Goal: Transaction & Acquisition: Purchase product/service

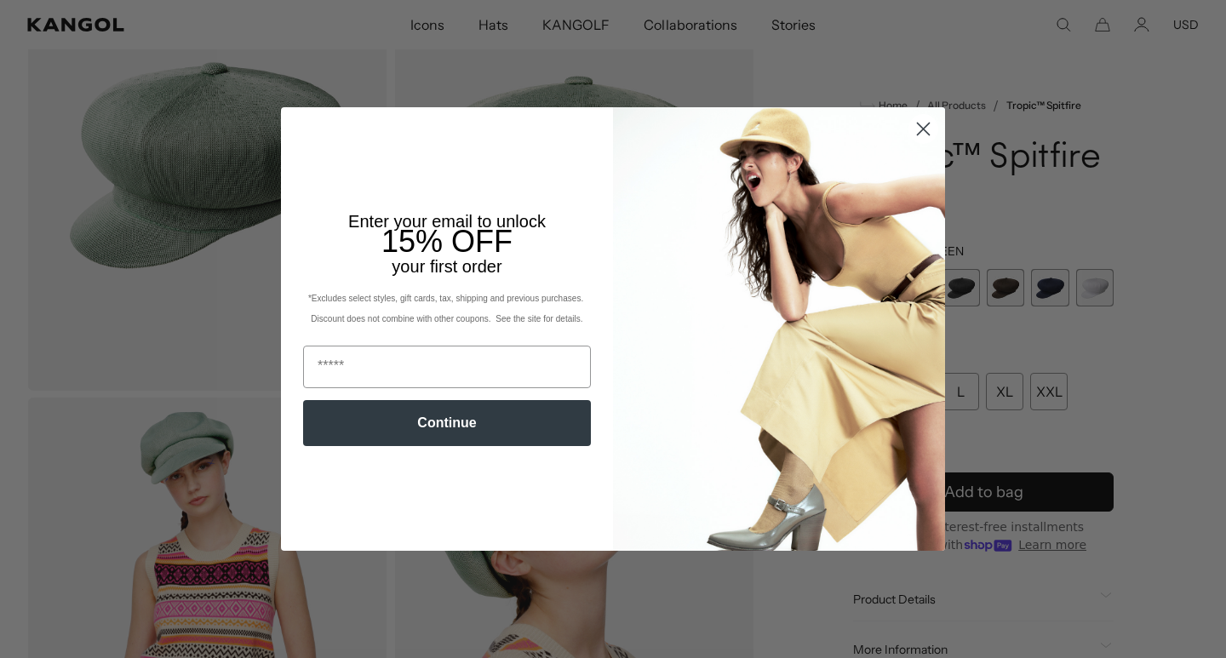
scroll to position [0, 351]
click at [917, 133] on circle "Close dialog" at bounding box center [923, 129] width 28 height 28
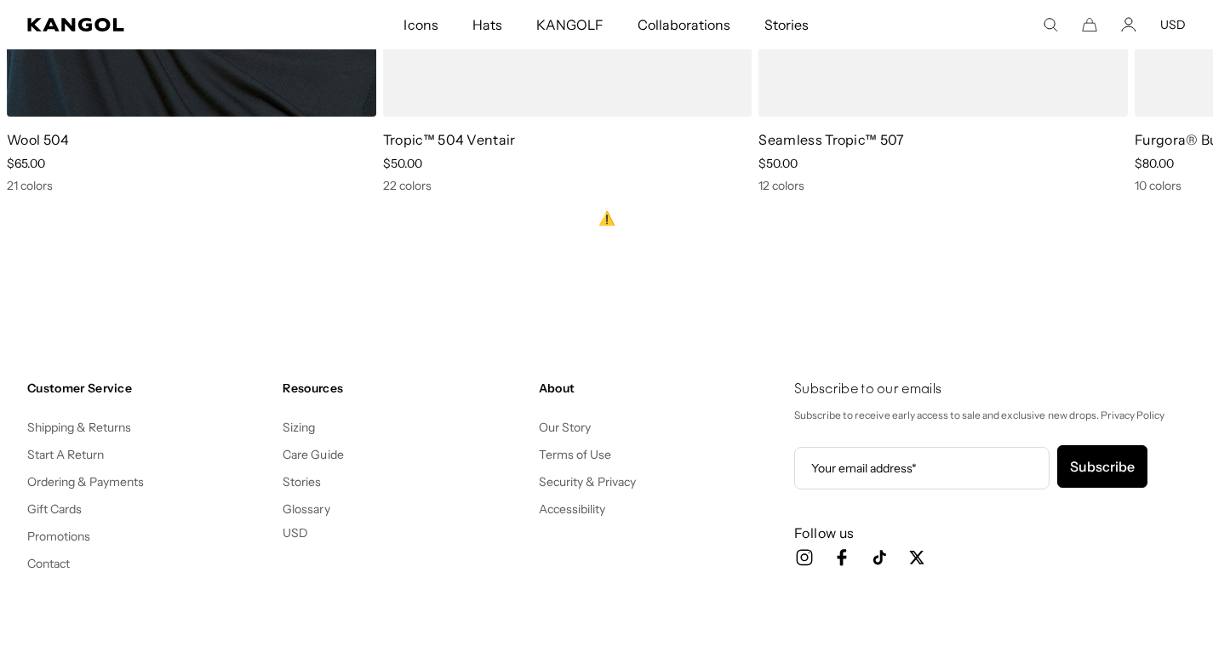
scroll to position [0, 0]
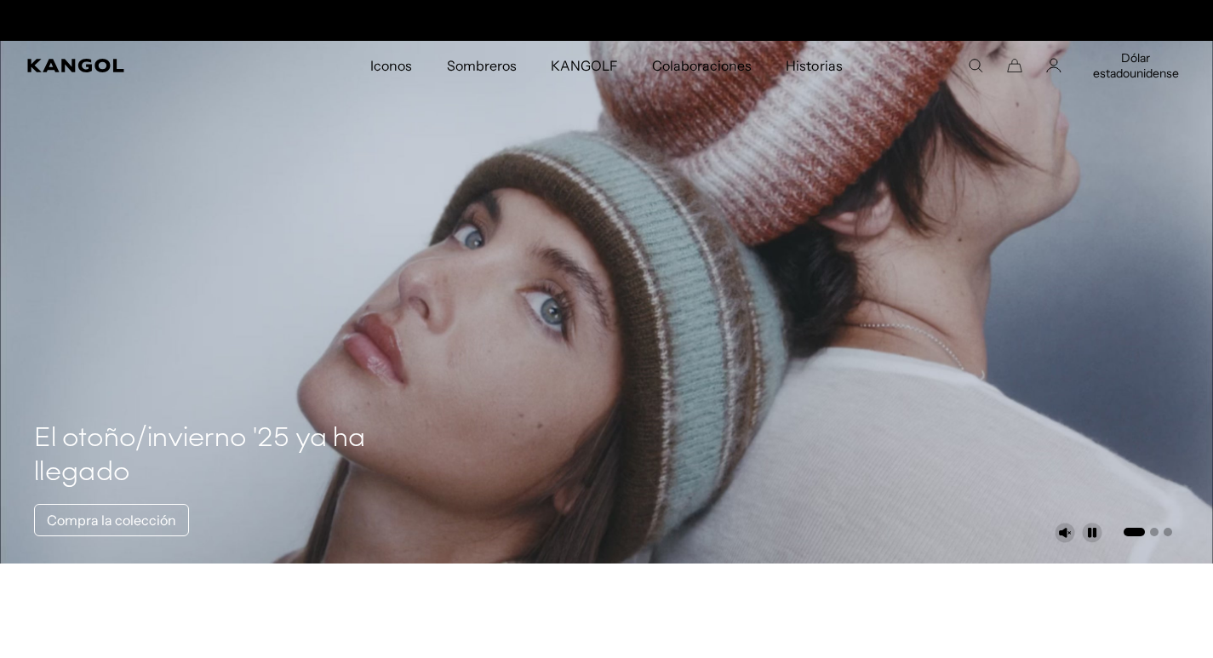
scroll to position [0, 351]
click at [1138, 54] on font "Dólar estadounidense" at bounding box center [1136, 65] width 86 height 31
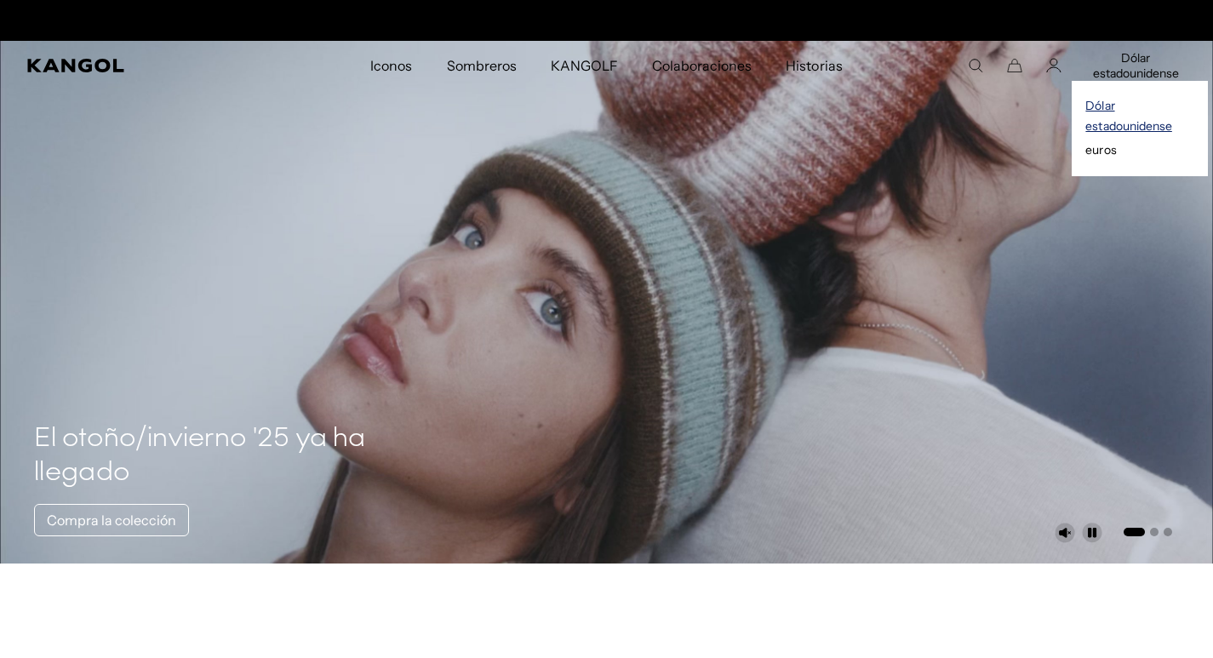
scroll to position [0, 0]
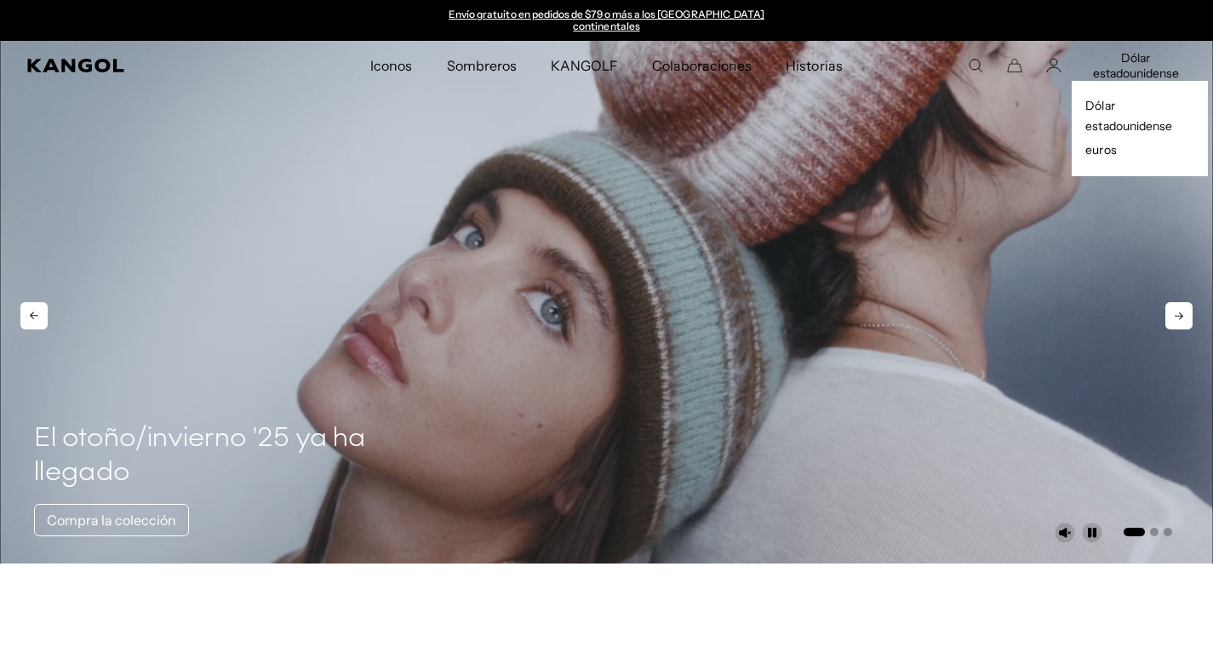
click at [967, 260] on video "1 de 3" at bounding box center [606, 302] width 1213 height 523
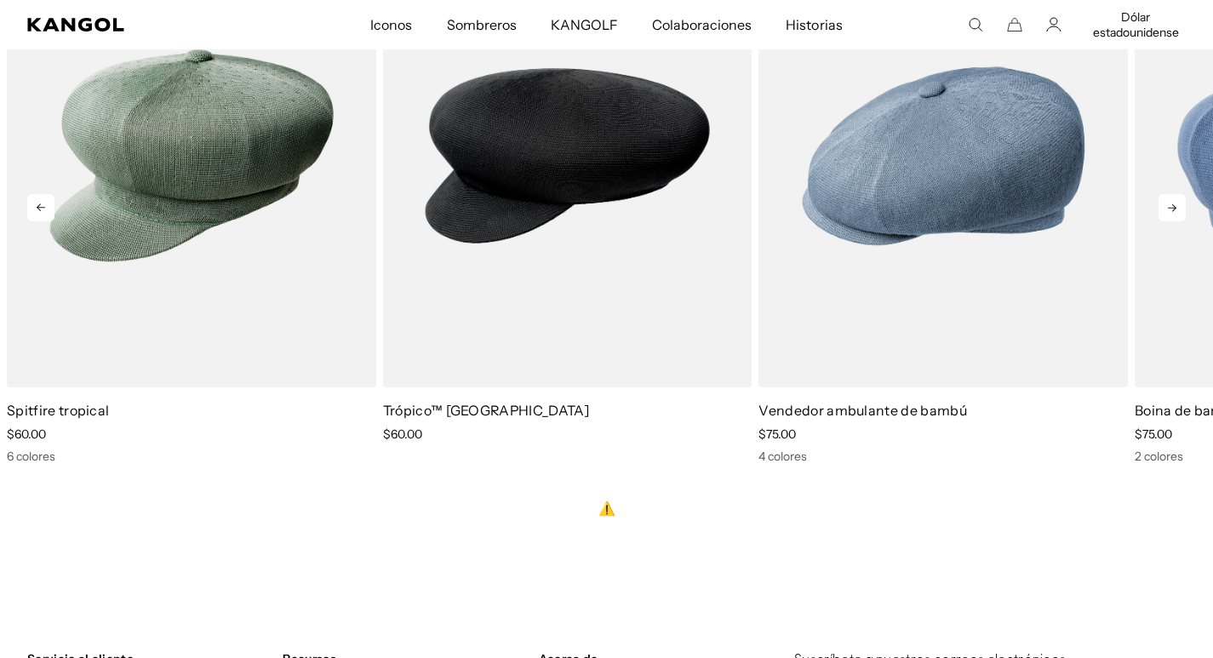
click at [1176, 194] on icon at bounding box center [1172, 207] width 27 height 27
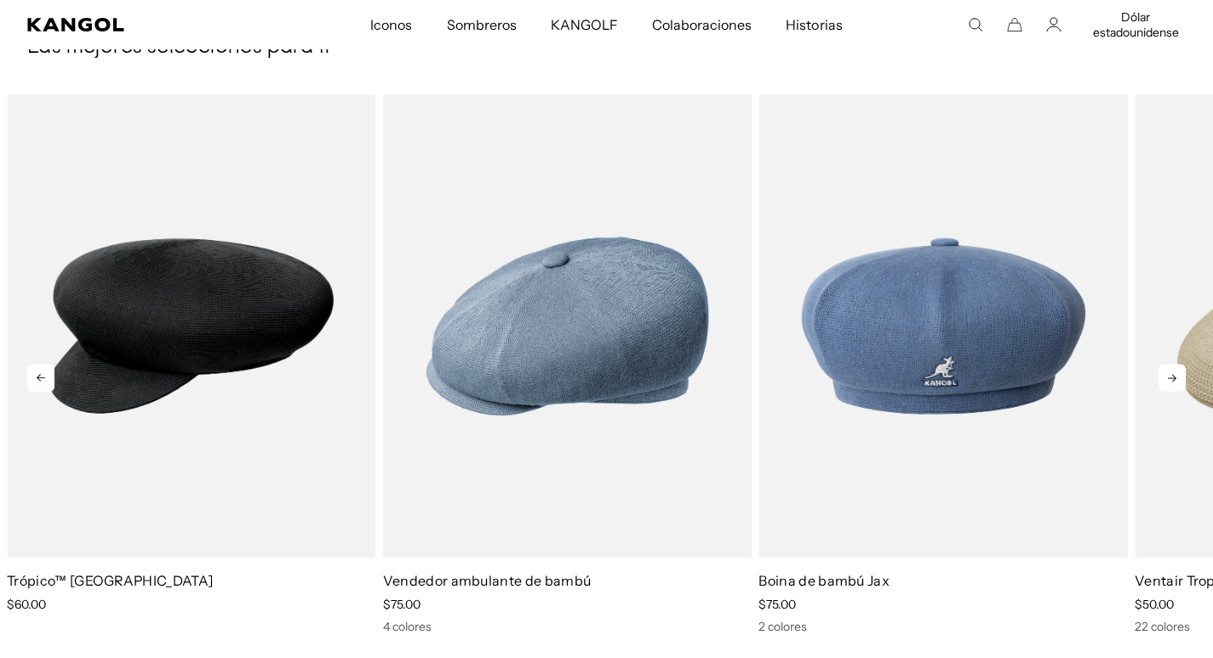
scroll to position [0, 351]
click at [1171, 375] on icon at bounding box center [1172, 377] width 27 height 27
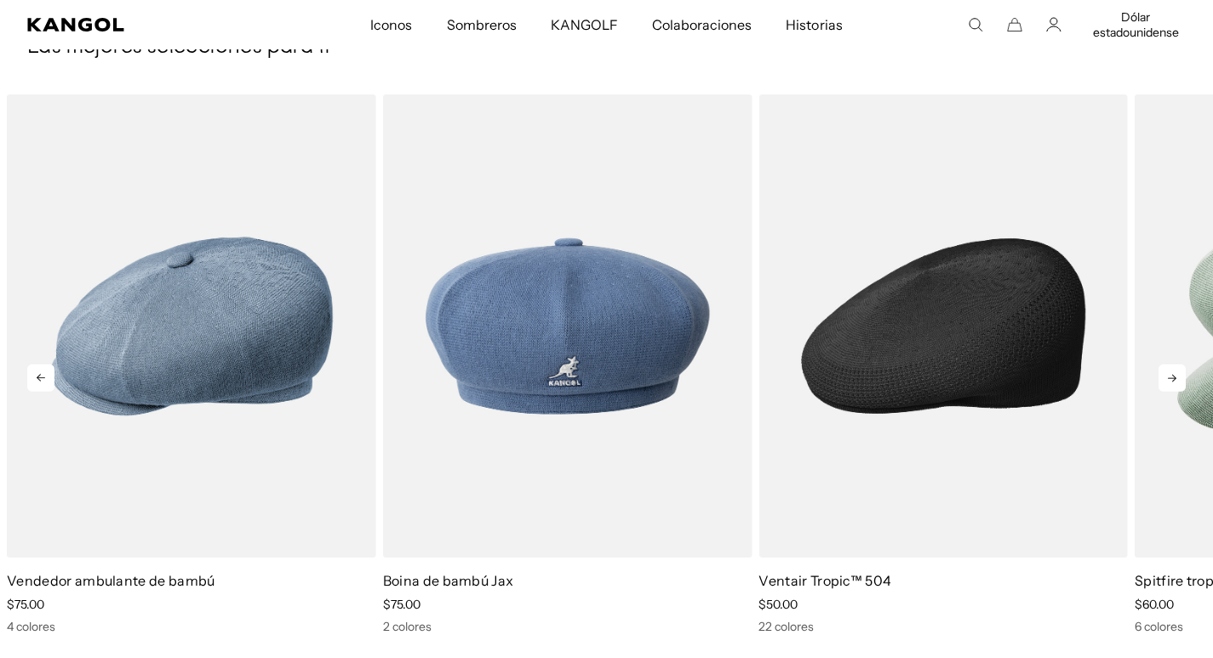
scroll to position [0, 0]
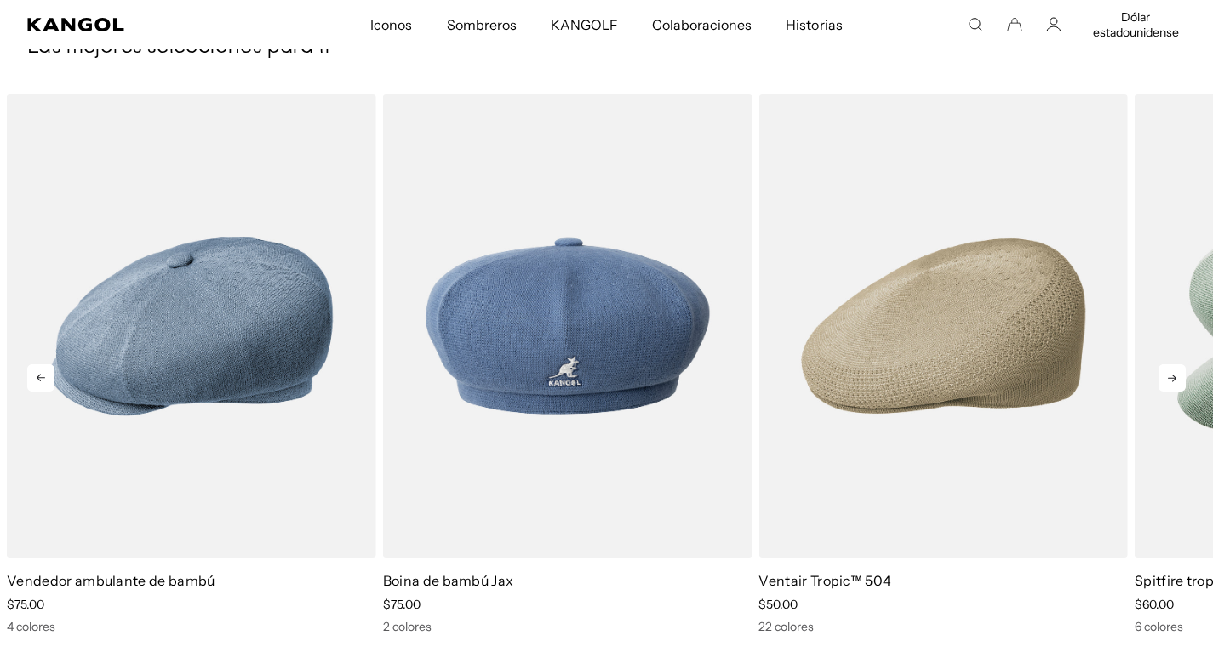
click at [1165, 368] on icon at bounding box center [1172, 377] width 27 height 27
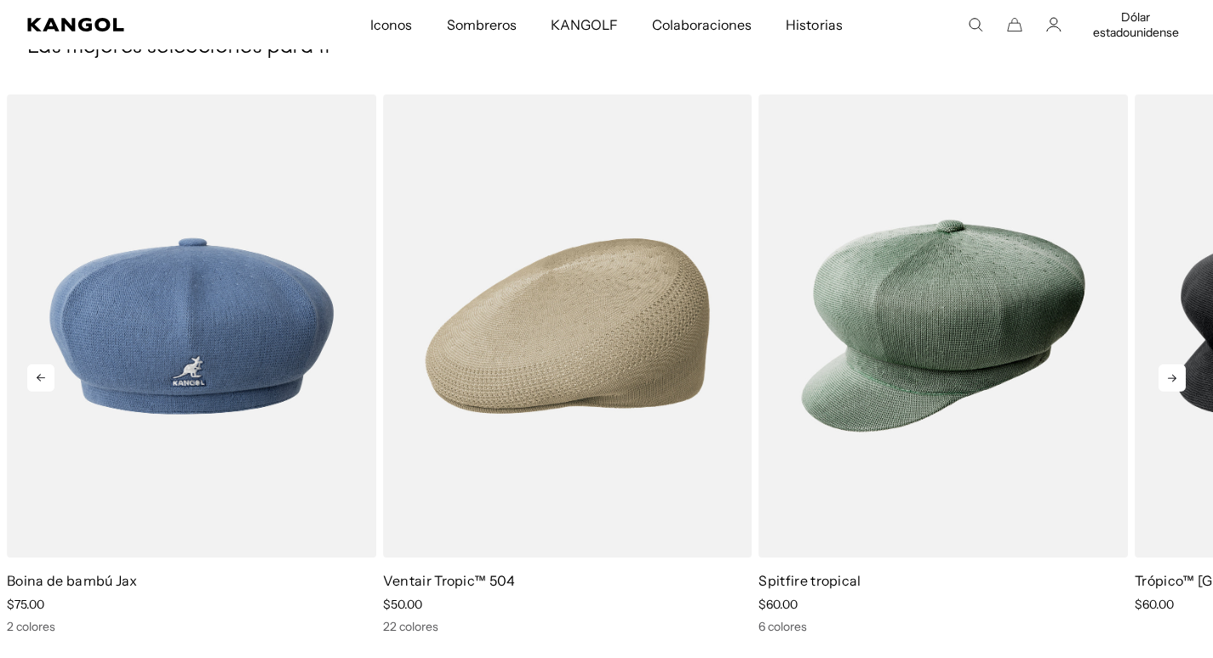
click at [1176, 366] on icon at bounding box center [1172, 377] width 27 height 27
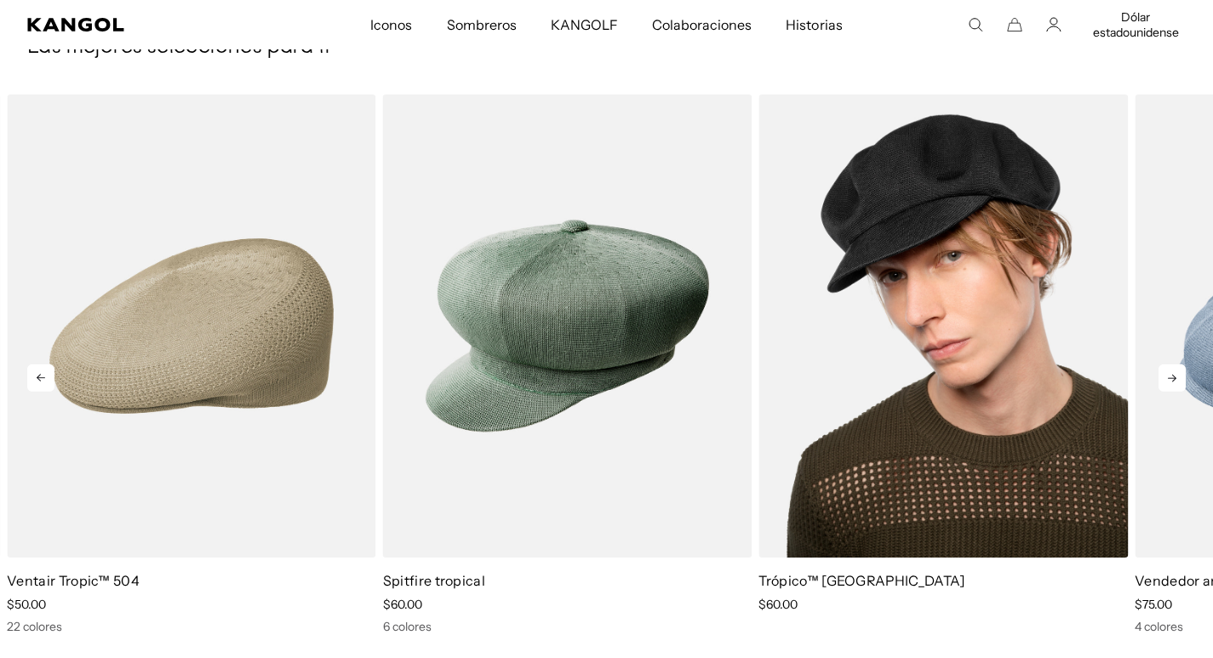
scroll to position [0, 351]
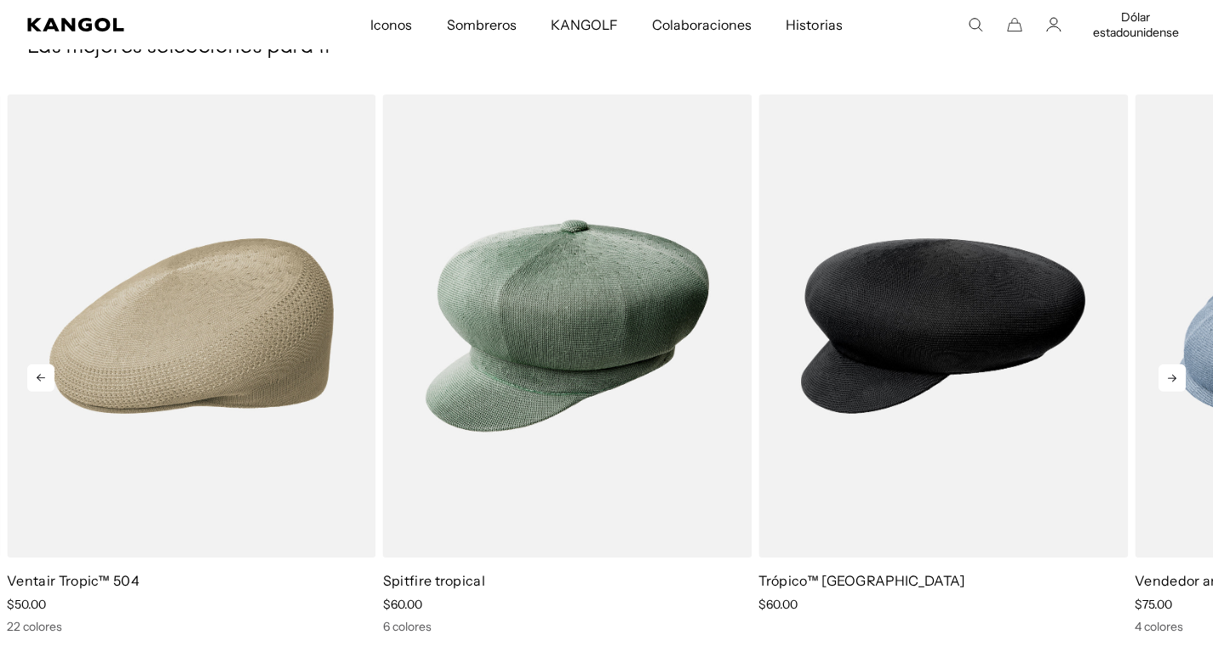
click at [1174, 372] on icon at bounding box center [1172, 377] width 27 height 27
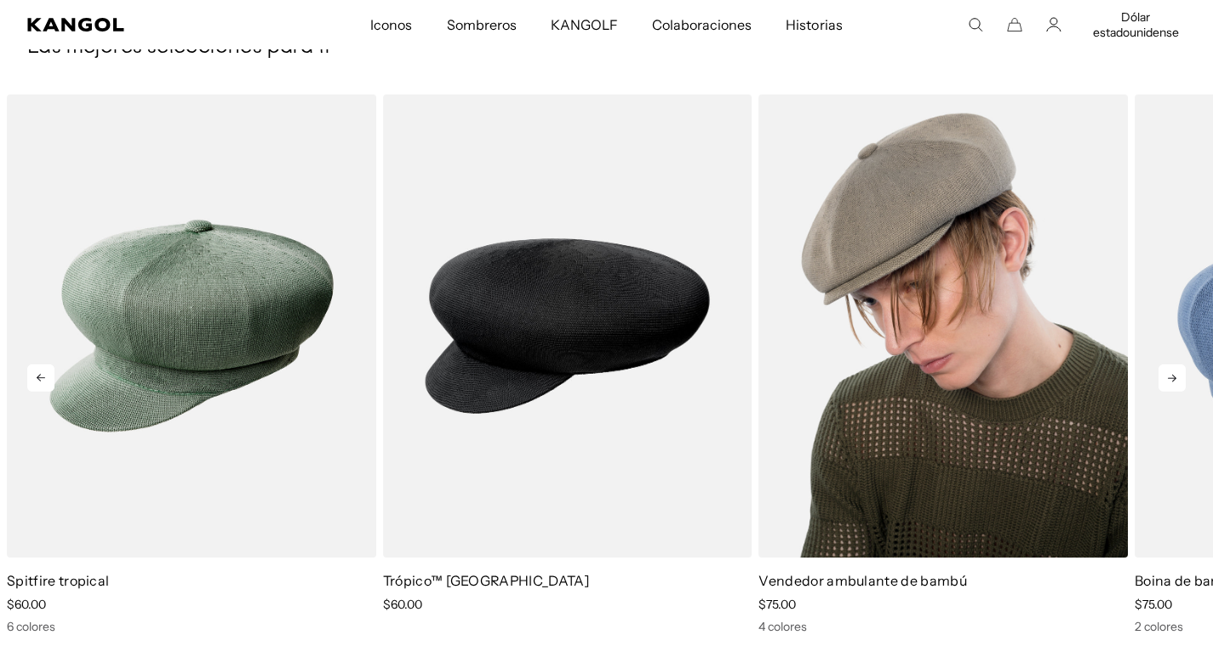
scroll to position [0, 0]
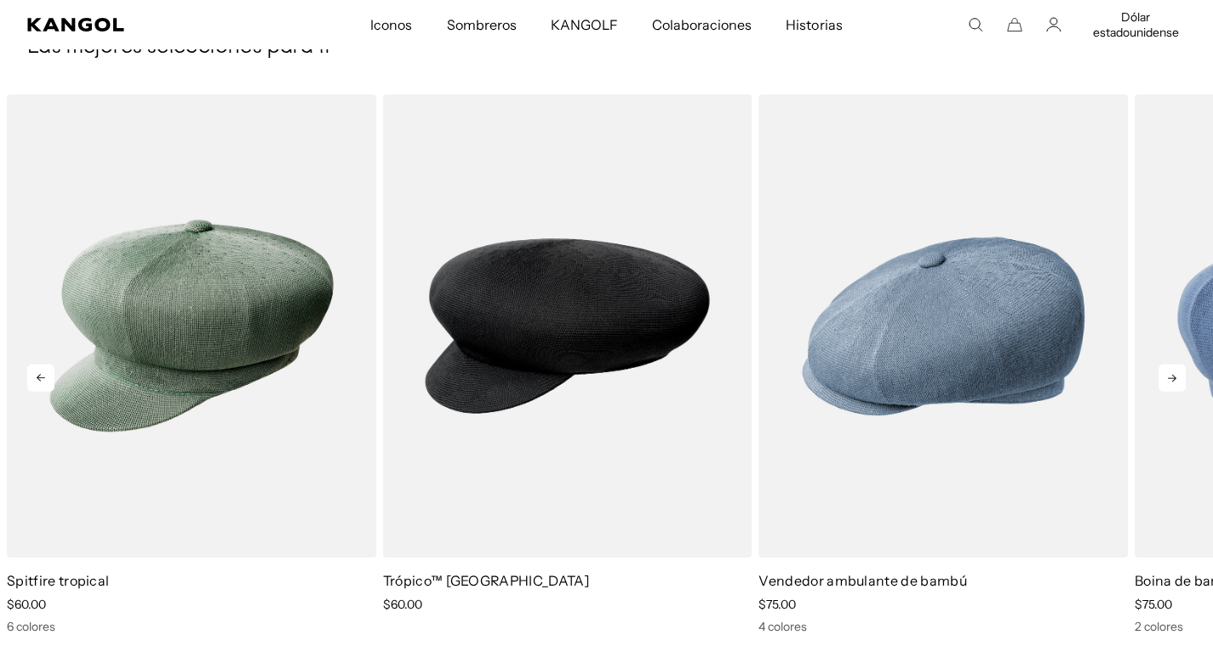
click at [37, 374] on icon at bounding box center [41, 378] width 9 height 8
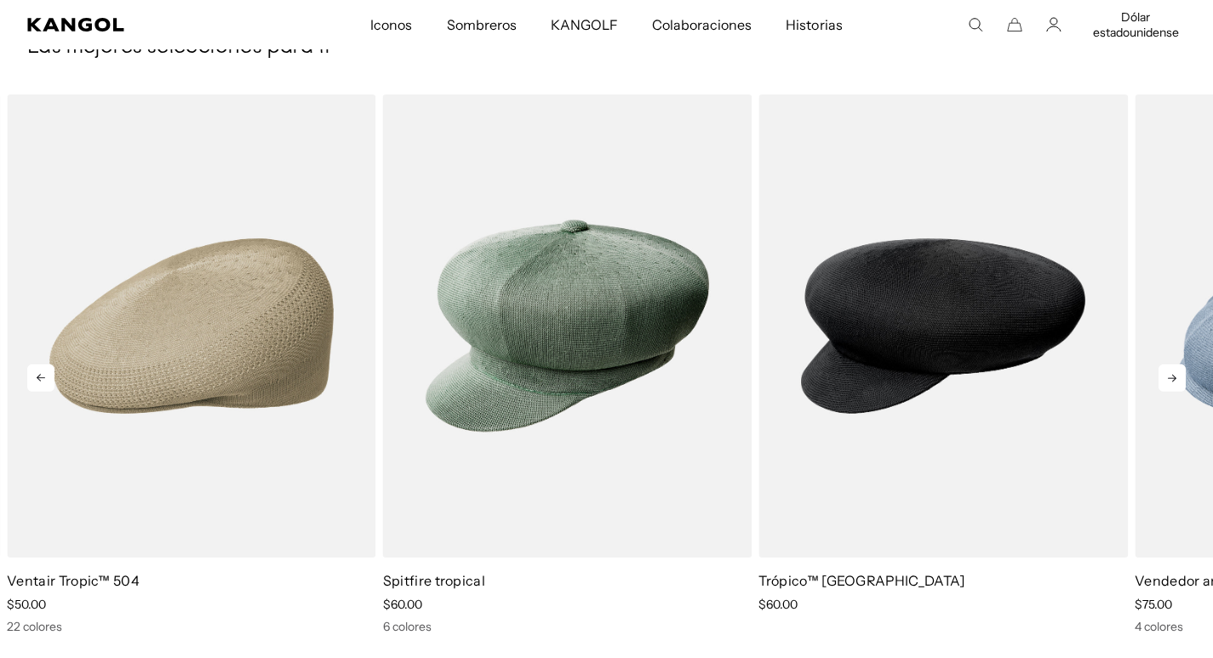
scroll to position [0, 351]
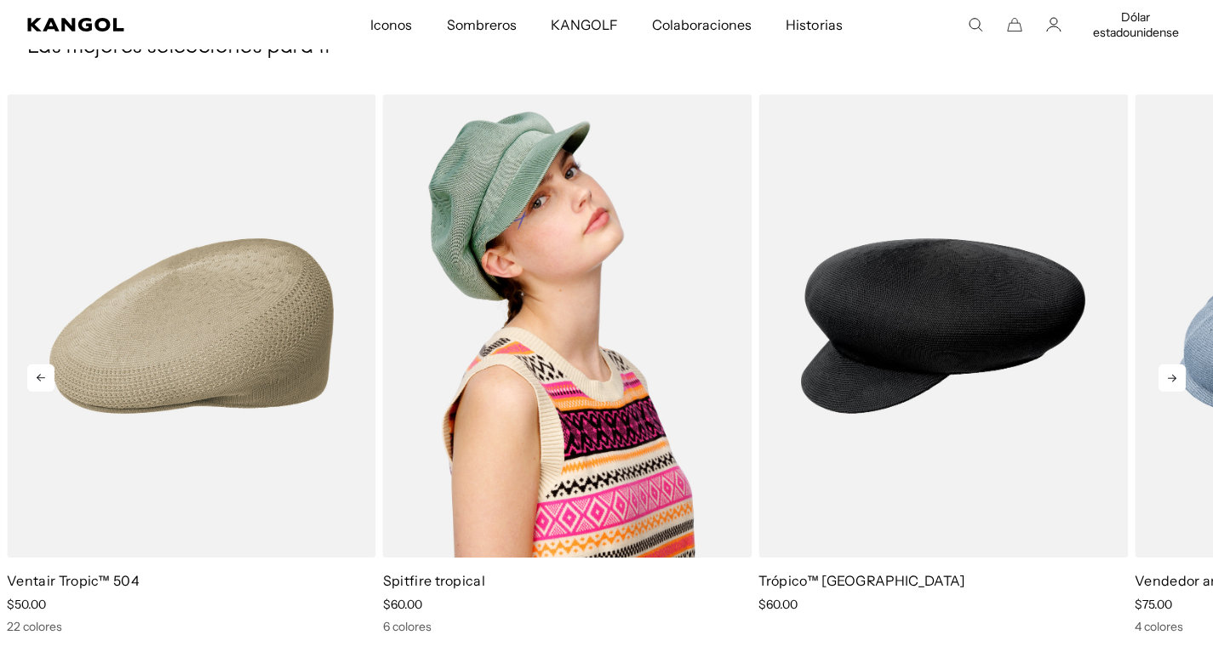
click at [508, 335] on img "1 de 5" at bounding box center [567, 325] width 369 height 463
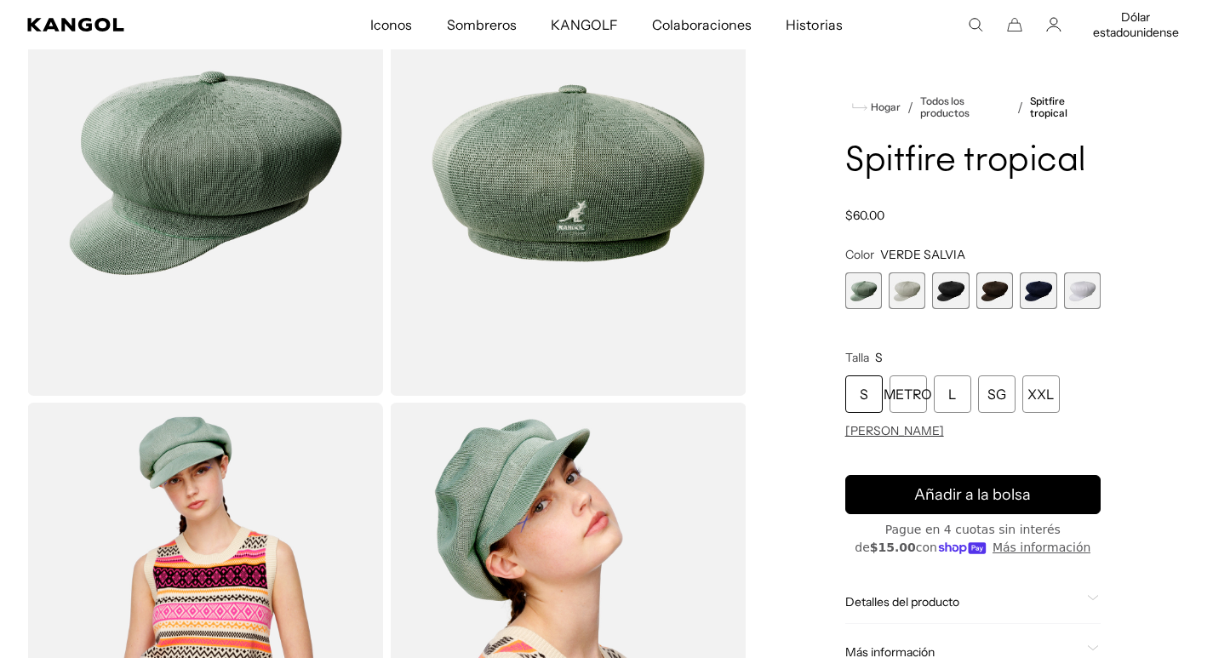
scroll to position [0, 351]
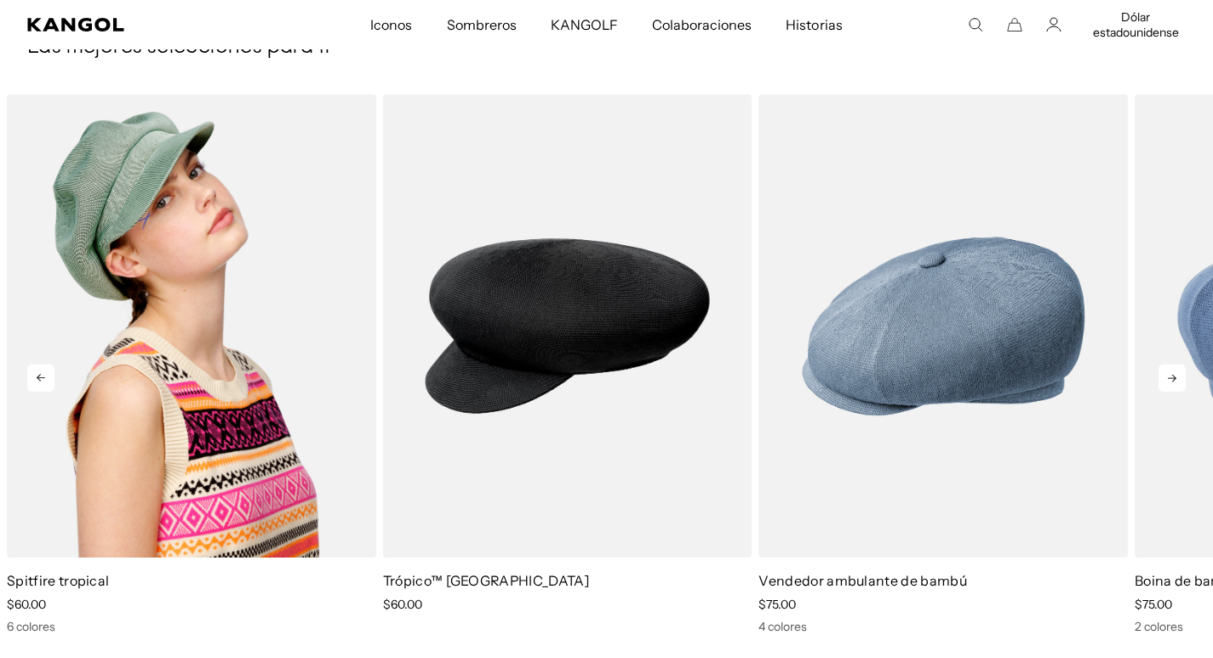
click at [116, 175] on img "1 de 5" at bounding box center [191, 325] width 369 height 463
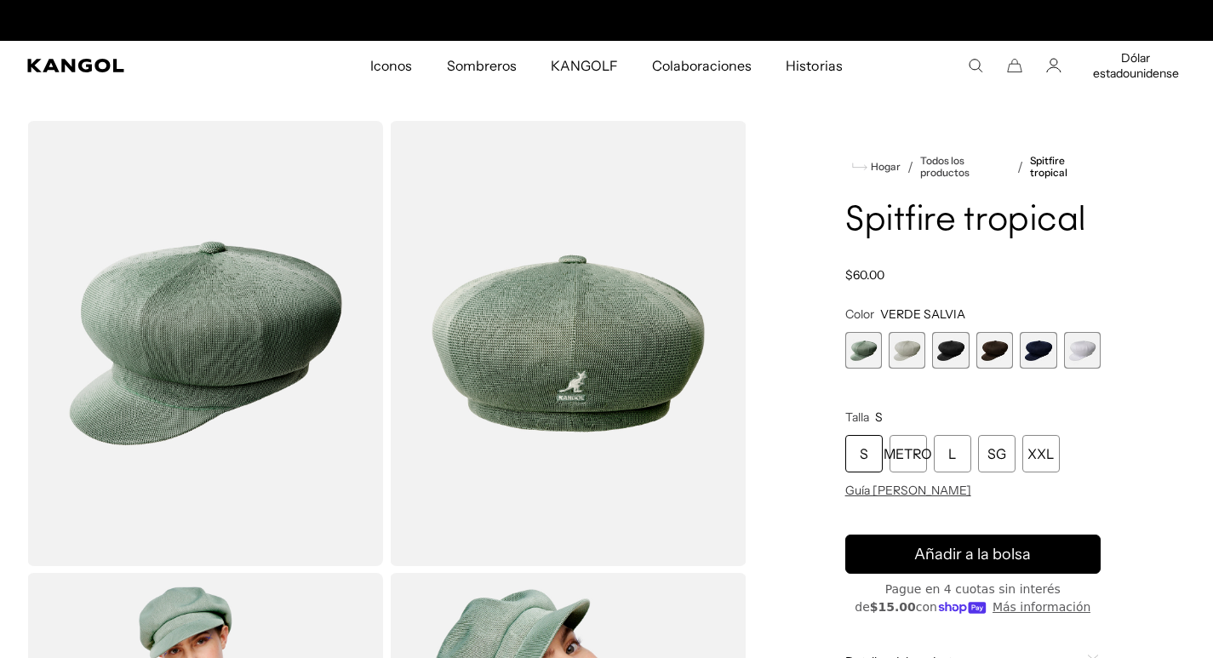
click at [223, 287] on img "Visor de galería" at bounding box center [205, 343] width 356 height 445
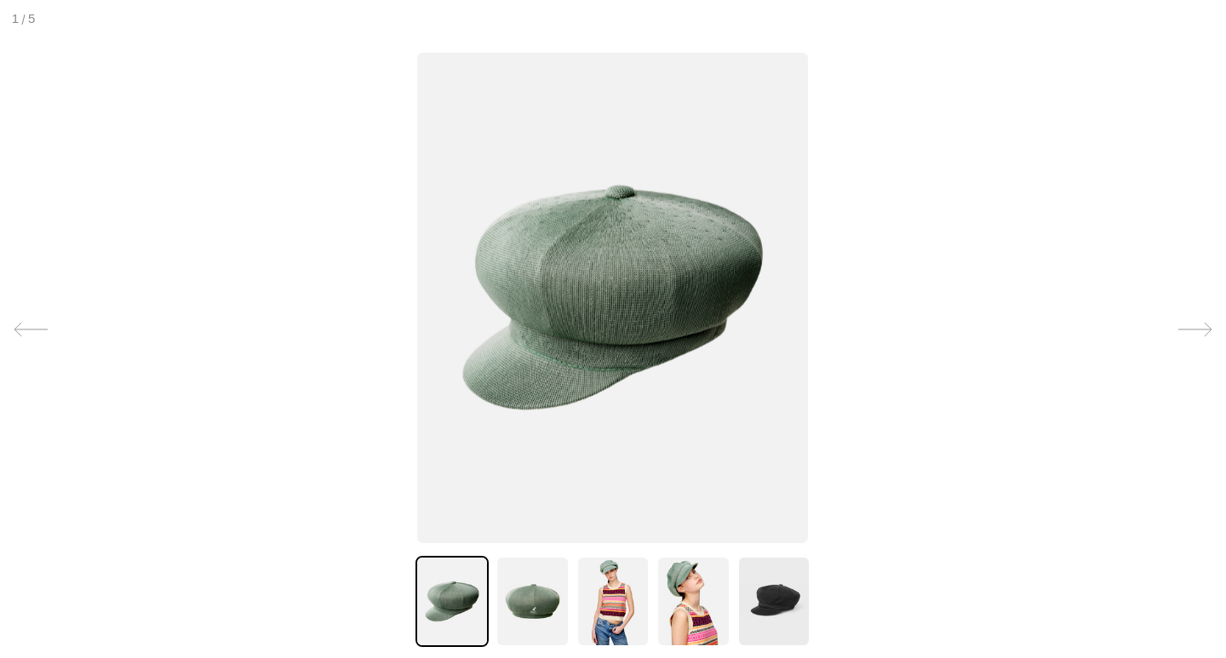
click at [644, 310] on img at bounding box center [612, 297] width 391 height 490
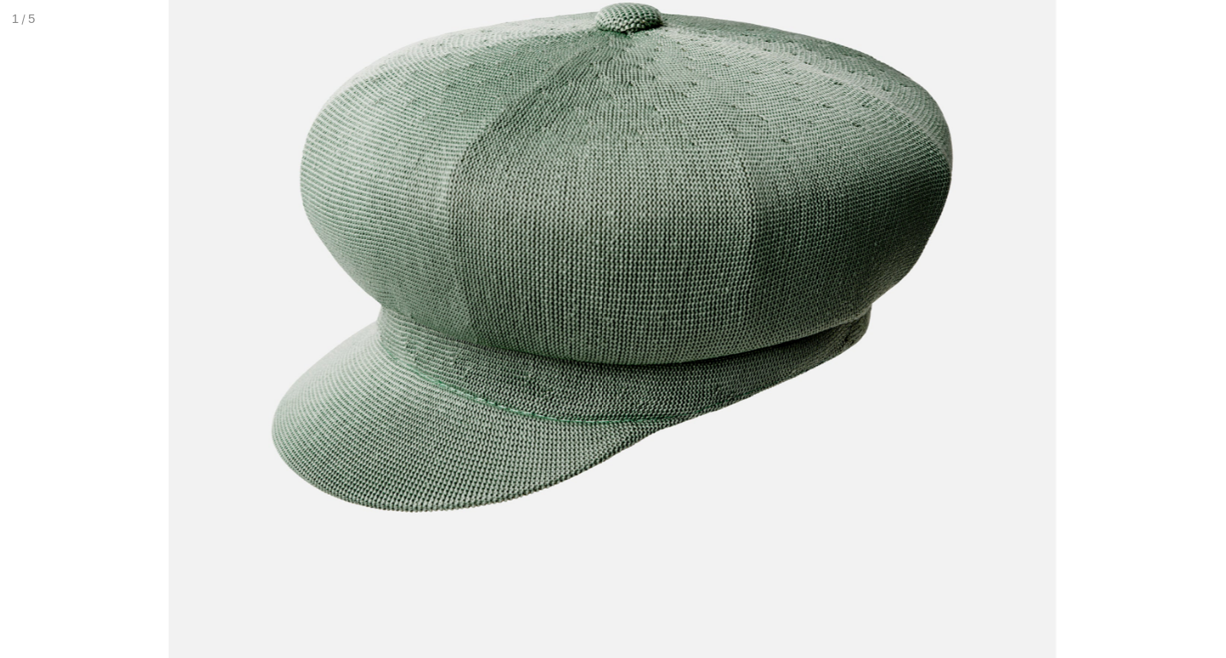
scroll to position [0, 351]
click at [828, 365] on img at bounding box center [613, 256] width 888 height 1113
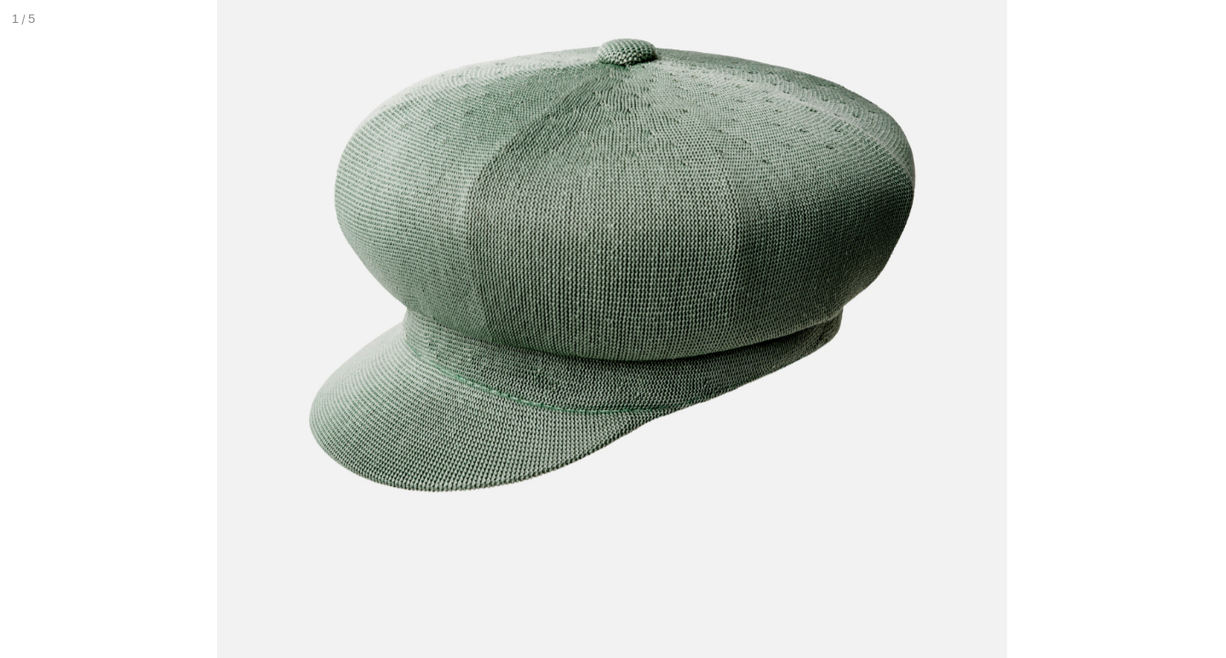
click at [828, 365] on img at bounding box center [613, 264] width 790 height 990
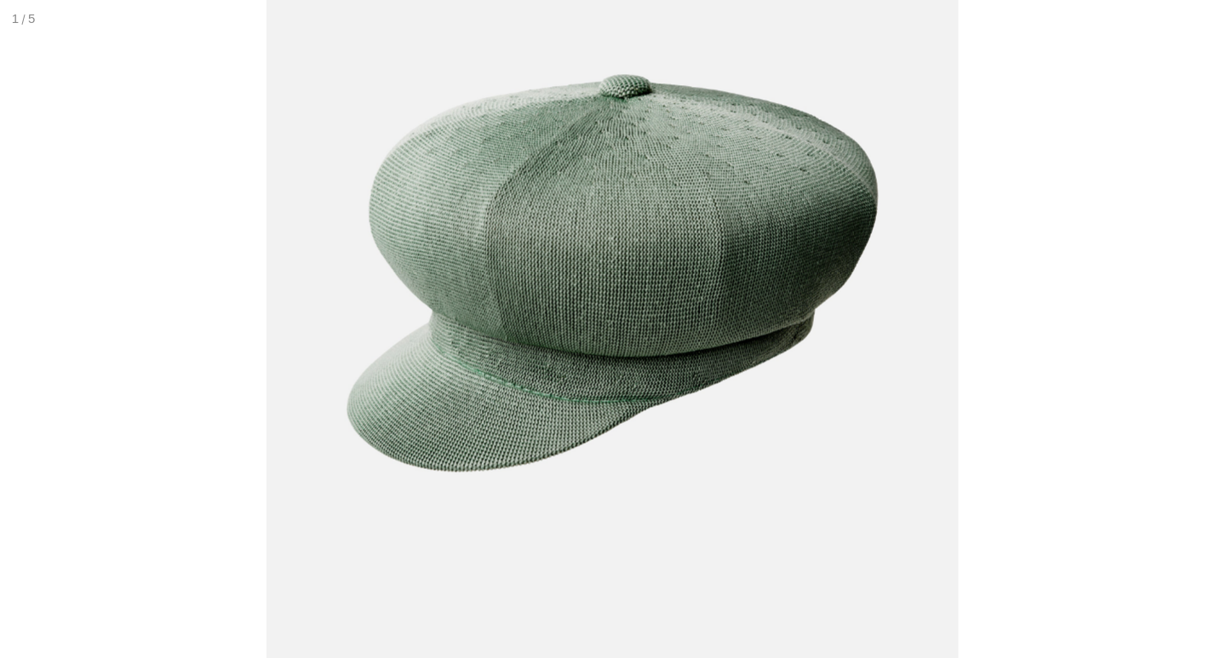
click at [828, 365] on img at bounding box center [612, 272] width 692 height 867
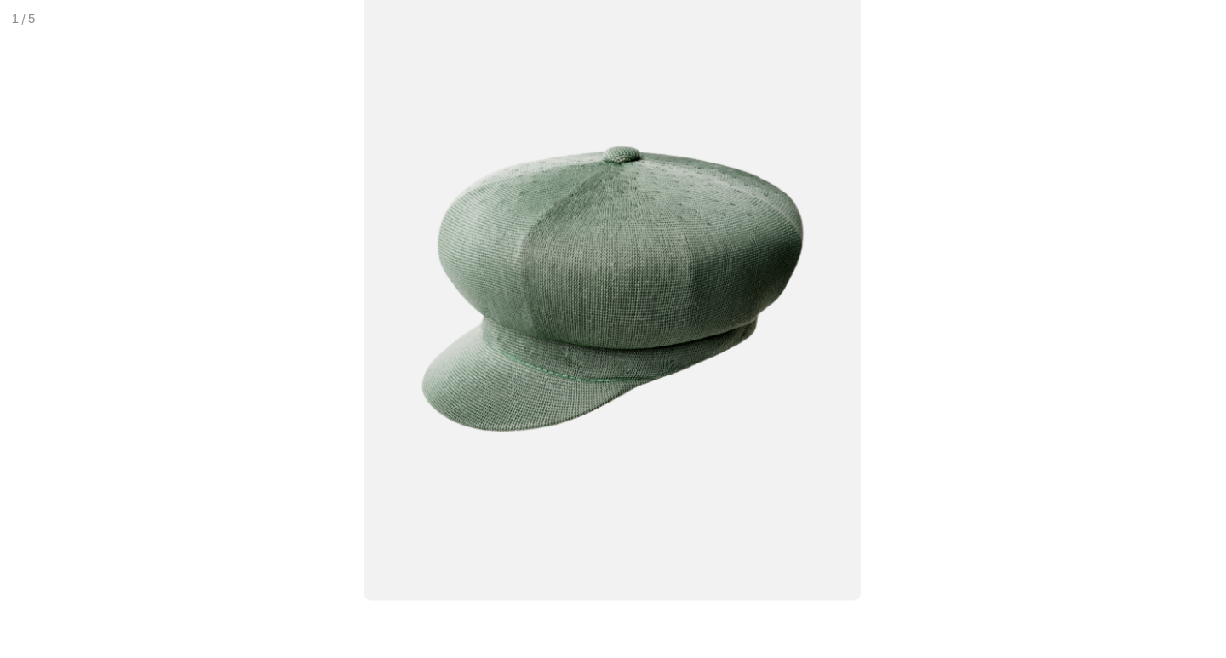
click at [776, 336] on img at bounding box center [612, 288] width 497 height 622
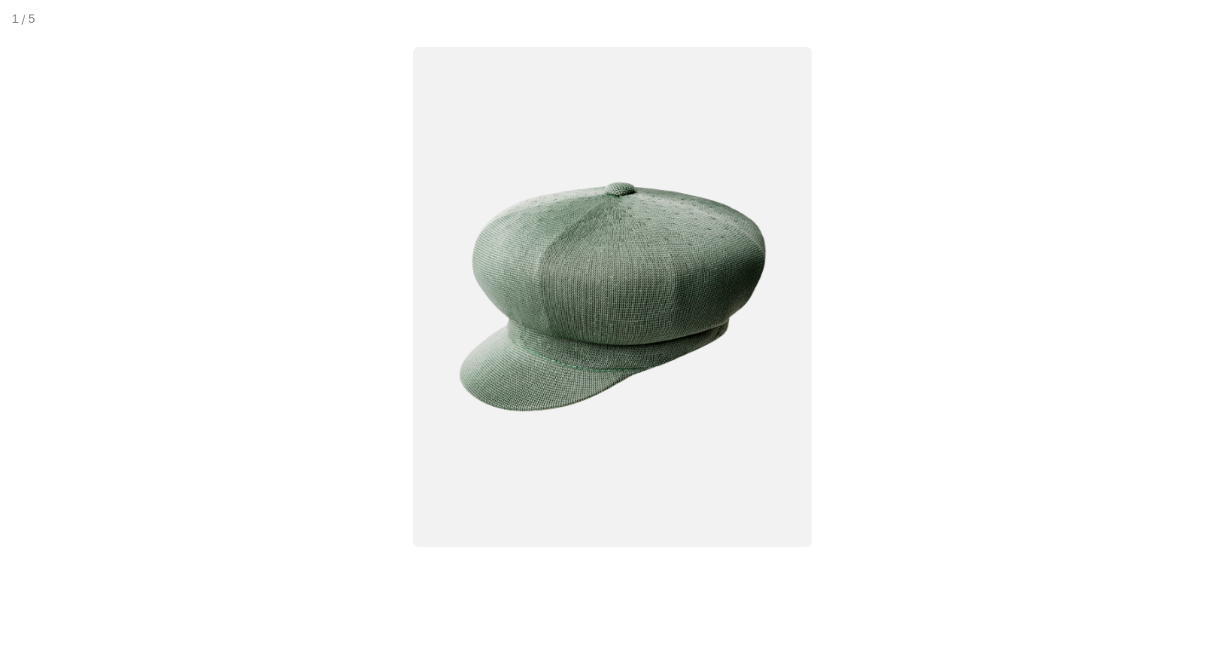
click at [776, 336] on img at bounding box center [613, 297] width 399 height 500
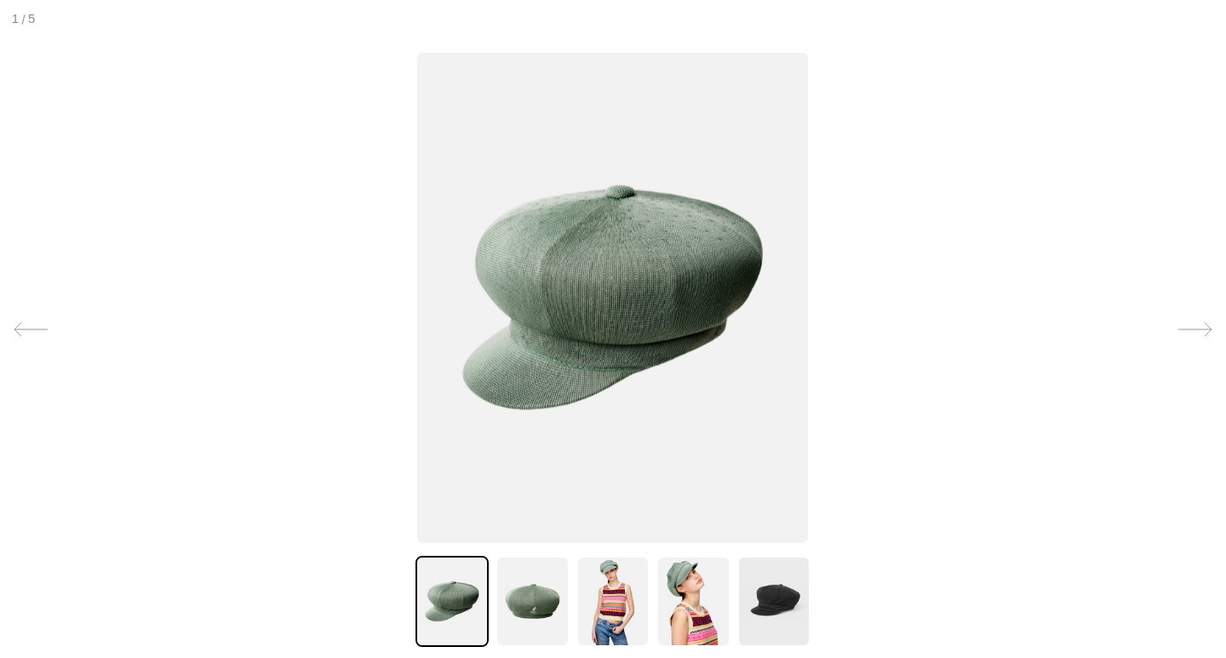
click at [527, 592] on img at bounding box center [531, 601] width 73 height 91
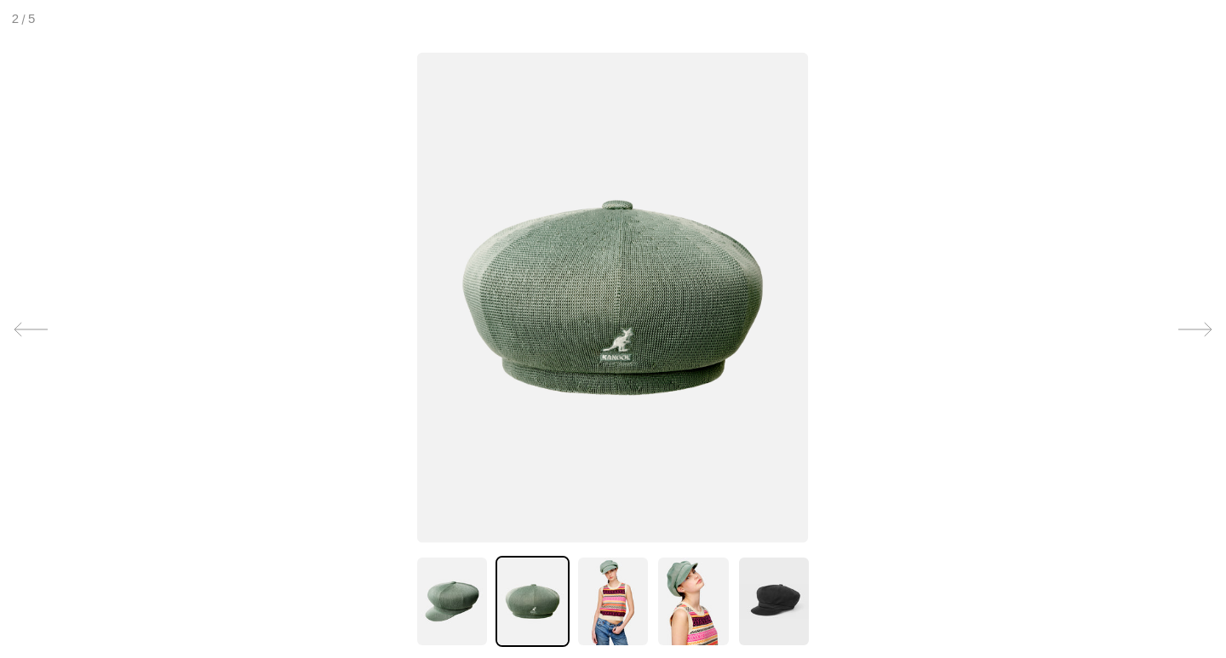
click at [636, 321] on img at bounding box center [612, 297] width 391 height 490
click at [784, 597] on img at bounding box center [773, 601] width 73 height 91
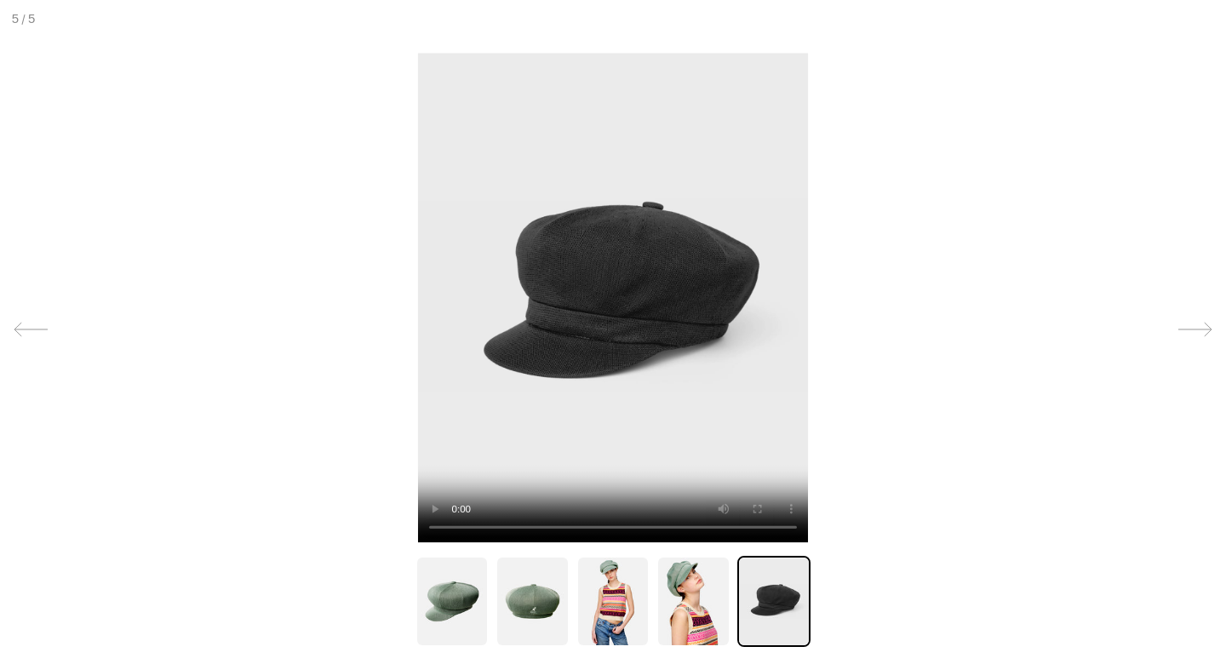
click at [608, 324] on video at bounding box center [613, 297] width 390 height 490
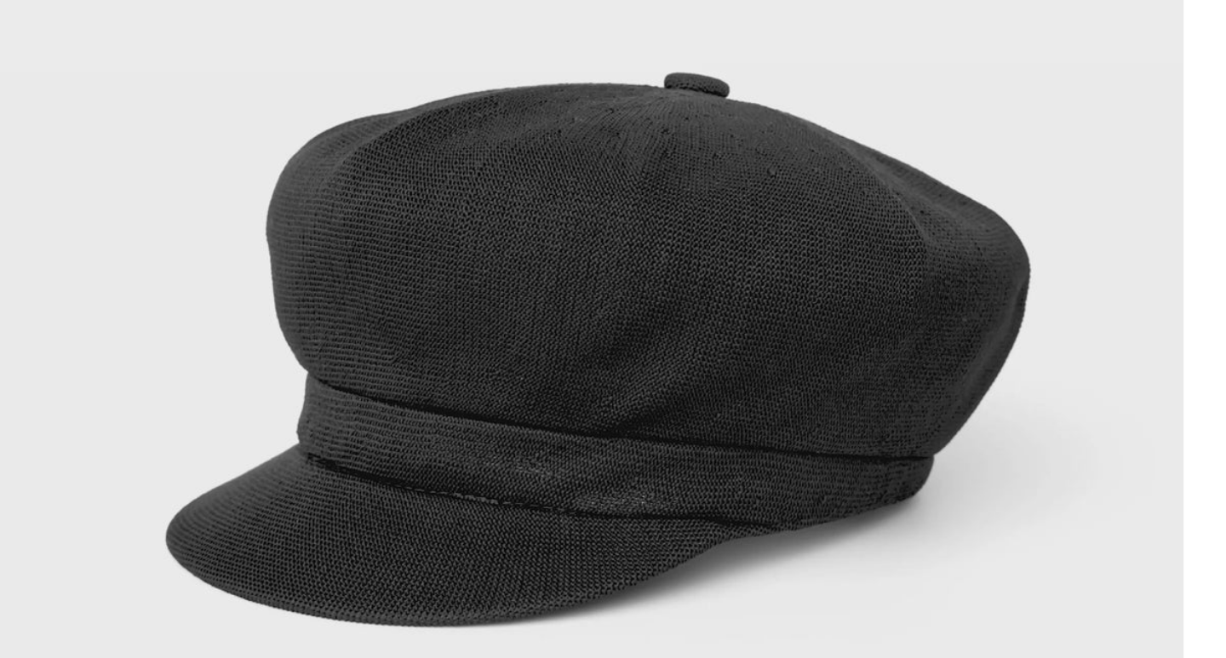
drag, startPoint x: 855, startPoint y: 318, endPoint x: 814, endPoint y: 461, distance: 149.0
click at [814, 461] on video at bounding box center [571, 372] width 1225 height 1538
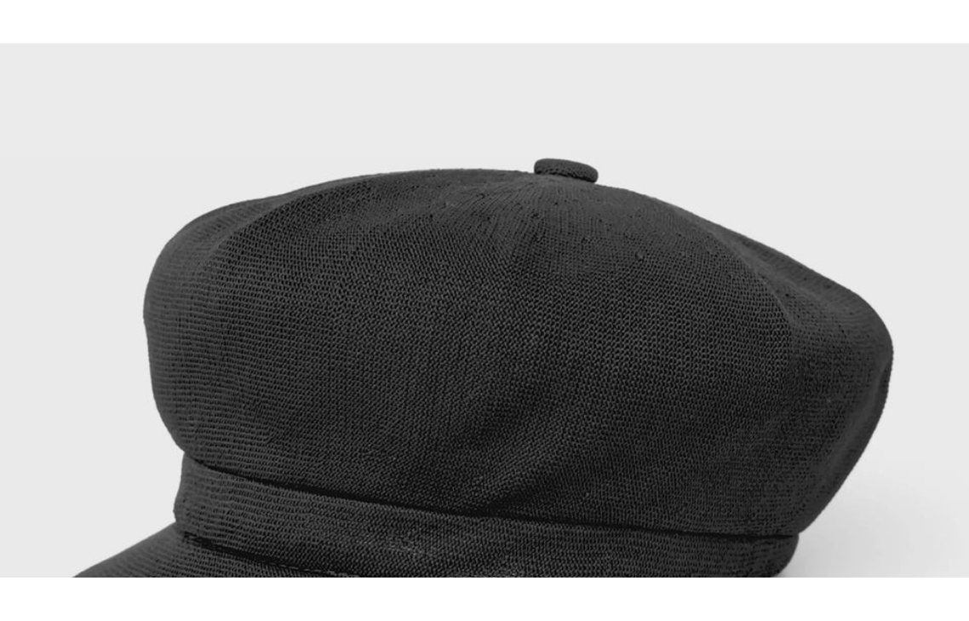
scroll to position [0, 0]
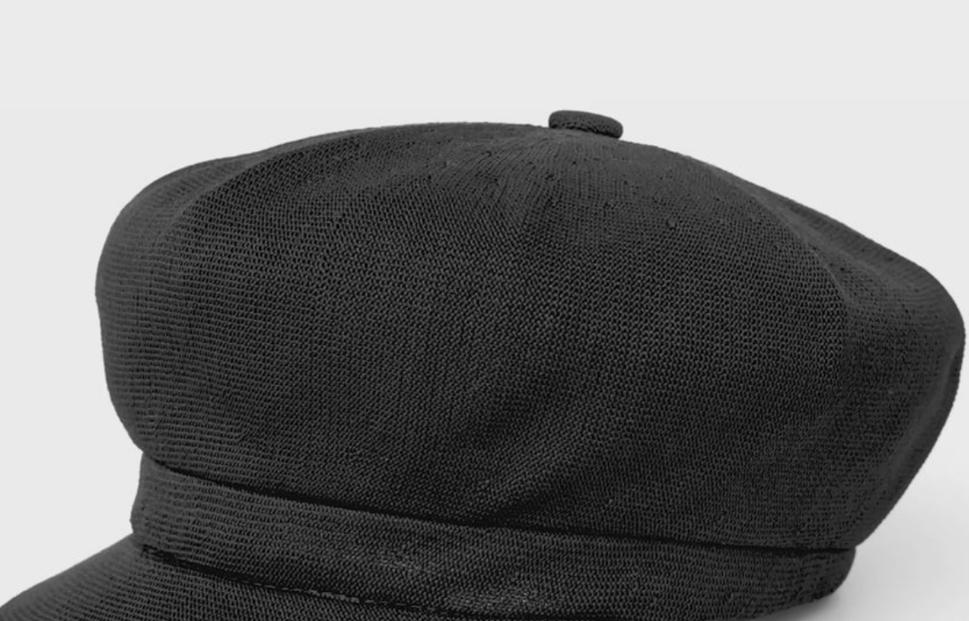
click at [638, 435] on video at bounding box center [443, 453] width 1396 height 1753
